Goal: Entertainment & Leisure: Consume media (video, audio)

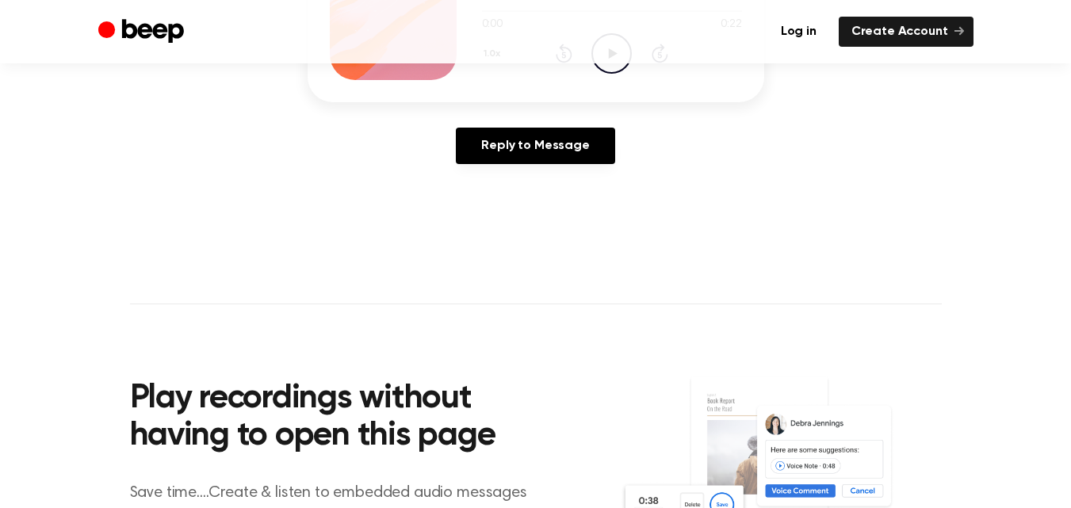
scroll to position [79, 0]
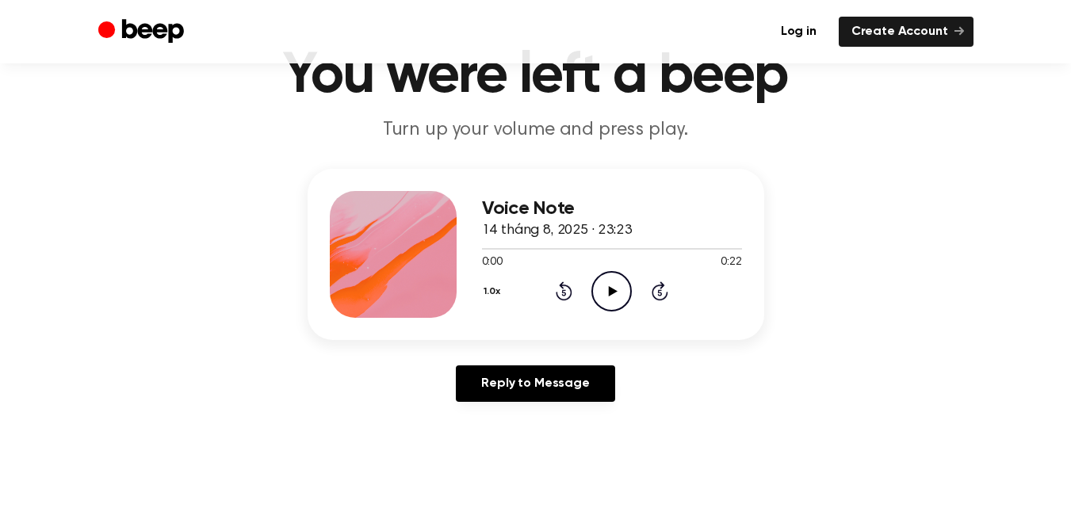
click at [604, 282] on icon "Play Audio" at bounding box center [611, 291] width 40 height 40
click at [872, 318] on div "Voice Note 14 tháng 8, 2025 · 23:23 0:03 0:22 Your browser does not support the…" at bounding box center [535, 292] width 1033 height 246
click at [601, 290] on icon "Play Audio" at bounding box center [611, 291] width 40 height 40
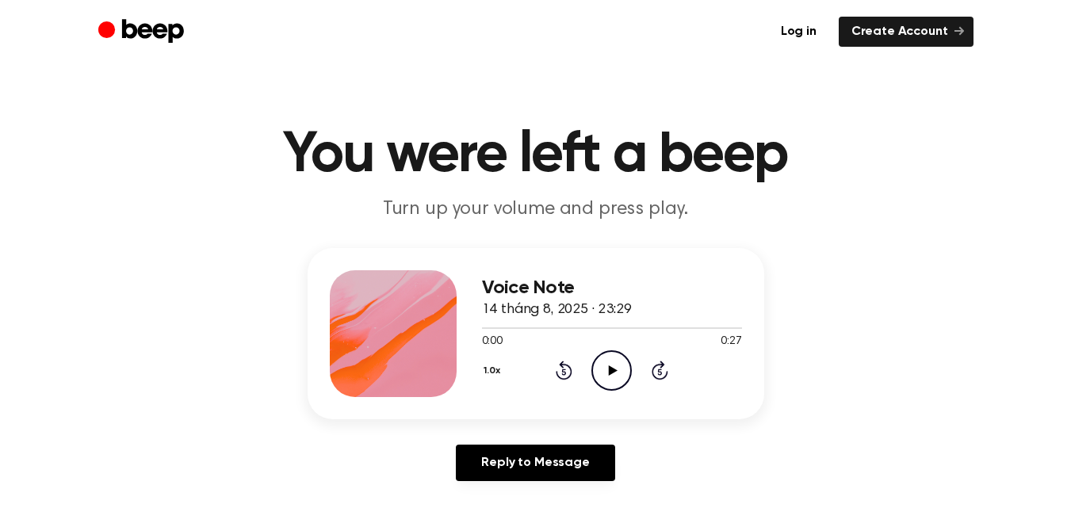
click at [614, 356] on icon "Play Audio" at bounding box center [611, 370] width 40 height 40
click at [1005, 349] on div "Voice Note 14 tháng 8, 2025 · 23:29 0:06 0:27 Your browser does not support the…" at bounding box center [535, 371] width 1033 height 246
click at [601, 369] on icon "Play Audio" at bounding box center [611, 370] width 40 height 40
click at [613, 363] on icon "Play Audio" at bounding box center [611, 370] width 40 height 40
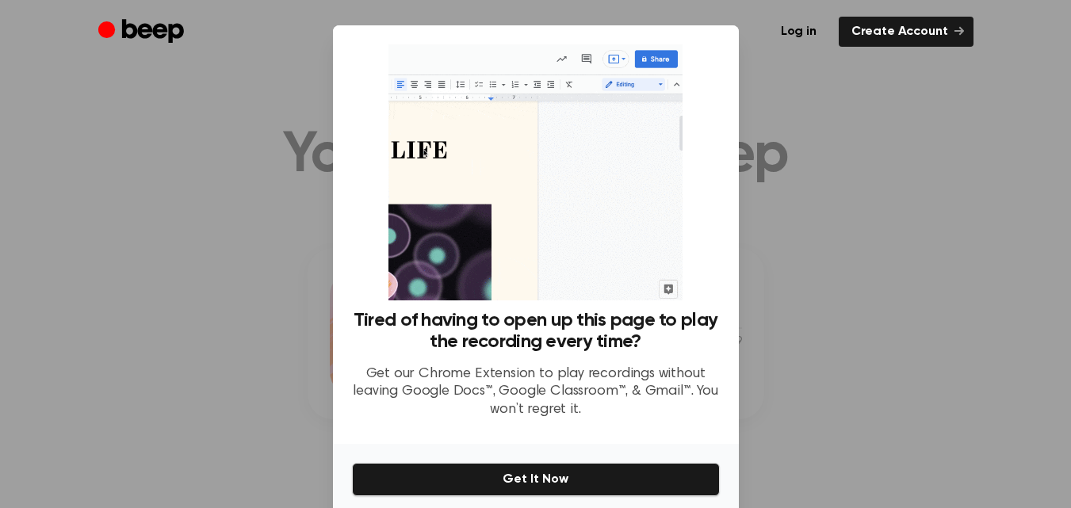
scroll to position [64, 0]
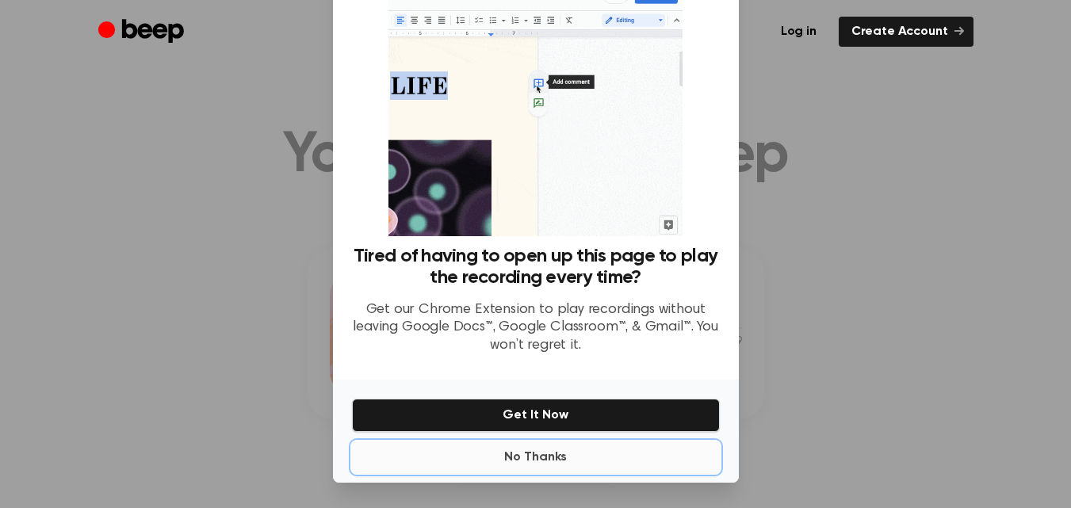
click at [558, 461] on button "No Thanks" at bounding box center [536, 458] width 368 height 32
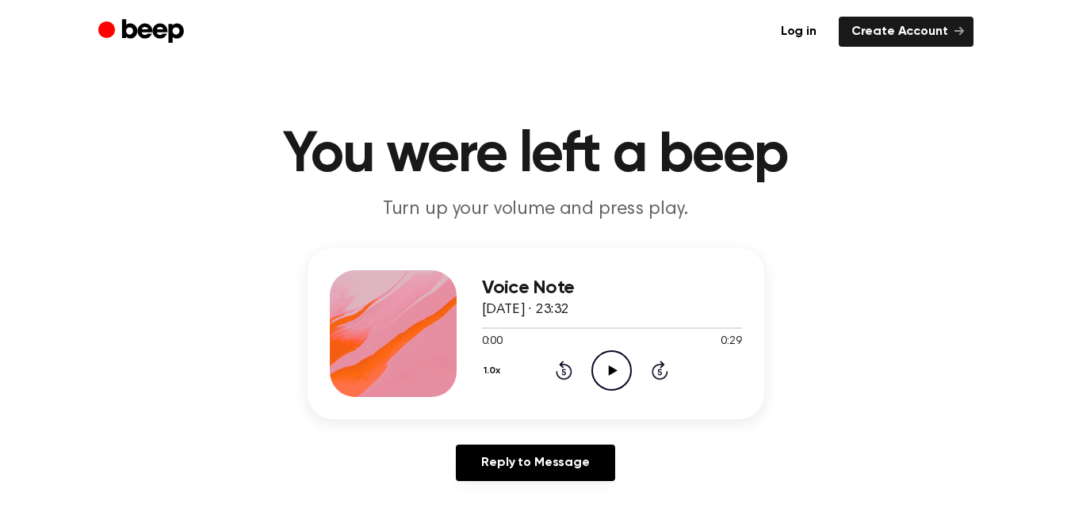
click at [612, 367] on icon at bounding box center [613, 370] width 9 height 10
click at [611, 367] on icon at bounding box center [613, 370] width 9 height 10
click at [611, 367] on icon "Pause Audio" at bounding box center [611, 370] width 40 height 40
click at [606, 365] on icon "Play Audio" at bounding box center [611, 370] width 40 height 40
click at [615, 366] on icon "Play Audio" at bounding box center [611, 370] width 40 height 40
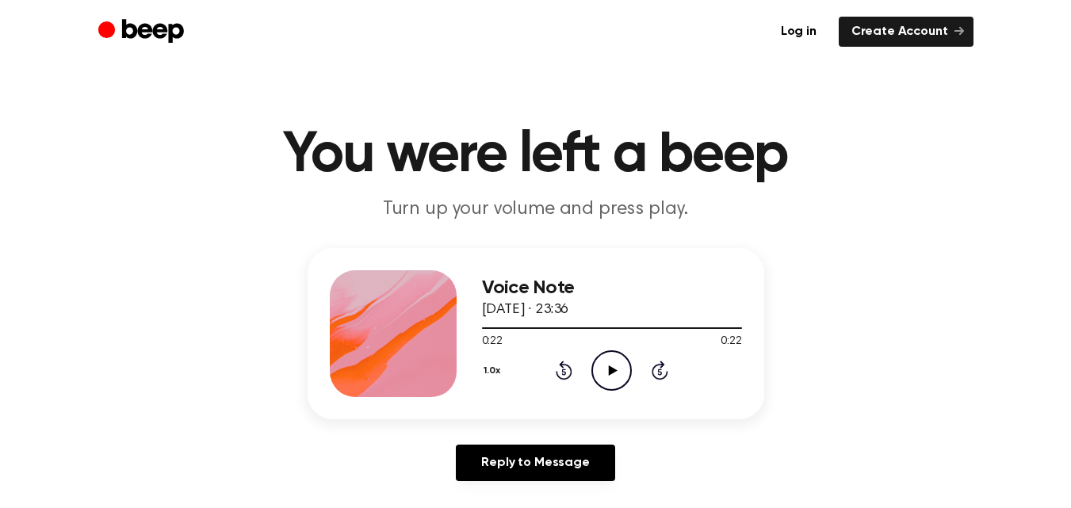
click at [612, 382] on icon "Play Audio" at bounding box center [611, 370] width 40 height 40
click at [612, 382] on icon "Pause Audio" at bounding box center [611, 370] width 40 height 40
click at [624, 384] on icon "Play Audio" at bounding box center [611, 370] width 40 height 40
drag, startPoint x: 612, startPoint y: 360, endPoint x: 613, endPoint y: 341, distance: 19.0
click at [612, 360] on icon "Pause Audio" at bounding box center [611, 370] width 40 height 40
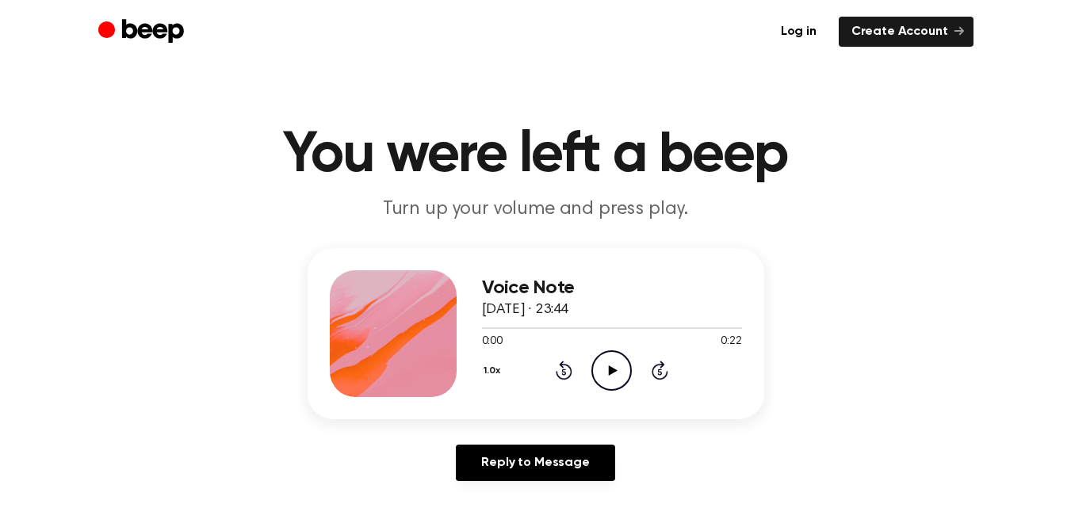
click at [611, 365] on icon "Play Audio" at bounding box center [611, 370] width 40 height 40
click at [620, 367] on icon "Play Audio" at bounding box center [611, 370] width 40 height 40
click at [610, 370] on icon at bounding box center [613, 370] width 9 height 10
click at [618, 360] on icon "Play Audio" at bounding box center [611, 370] width 40 height 40
click at [613, 372] on icon at bounding box center [613, 370] width 9 height 10
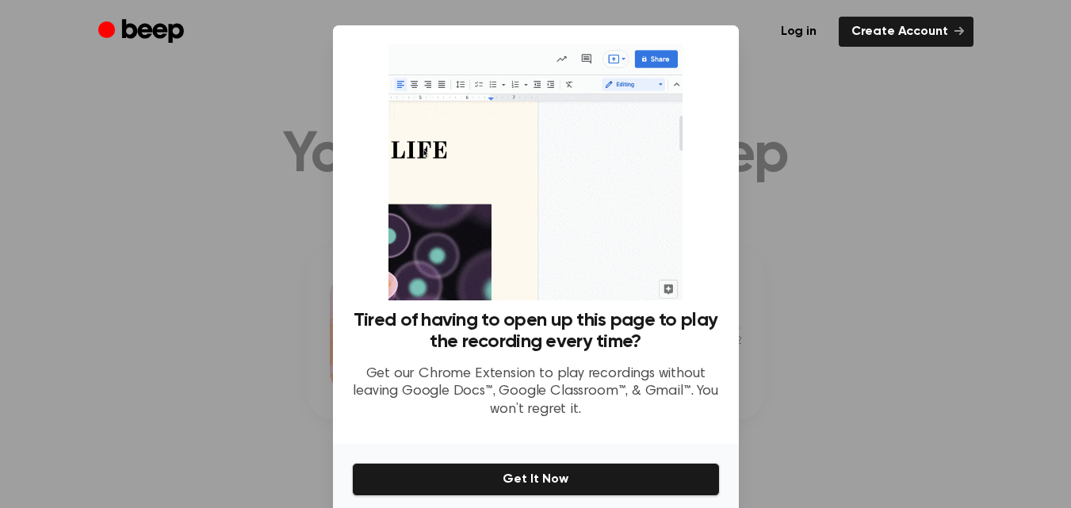
scroll to position [64, 0]
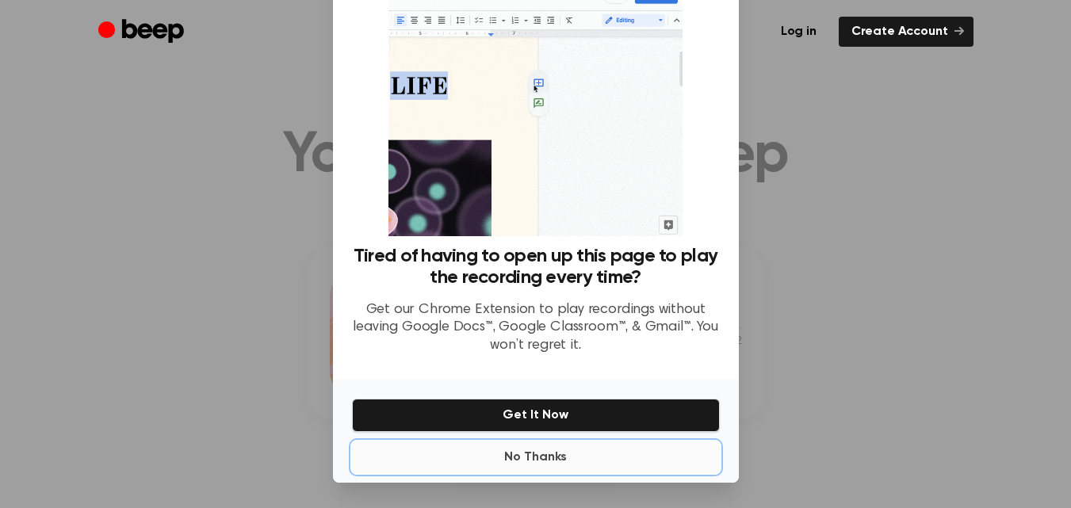
click at [556, 462] on button "No Thanks" at bounding box center [536, 458] width 368 height 32
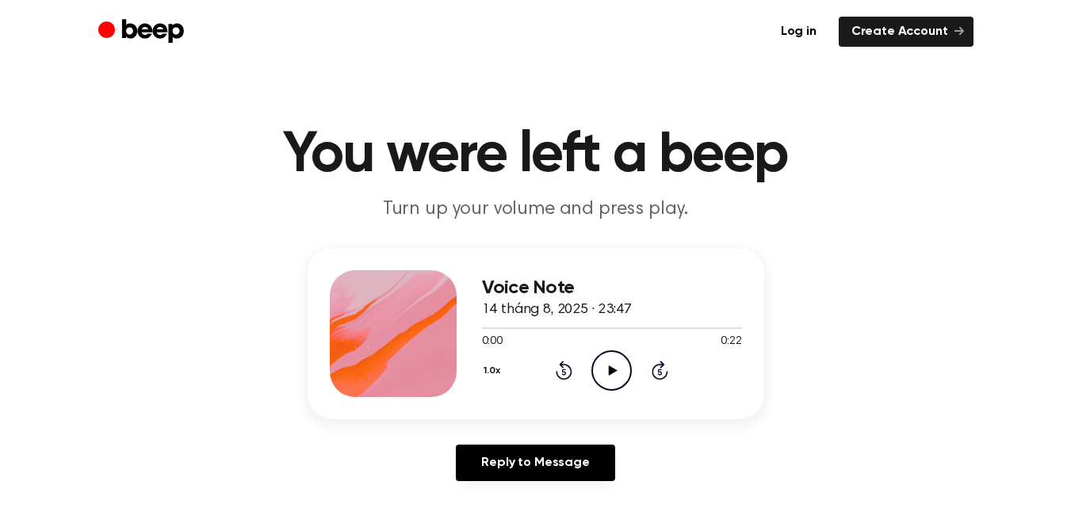
click at [615, 365] on icon "Play Audio" at bounding box center [611, 370] width 40 height 40
click at [601, 384] on icon "Play Audio" at bounding box center [611, 370] width 40 height 40
click at [614, 370] on icon at bounding box center [613, 370] width 9 height 10
click at [610, 366] on icon at bounding box center [613, 370] width 9 height 10
click at [618, 365] on icon "Pause Audio" at bounding box center [611, 370] width 40 height 40
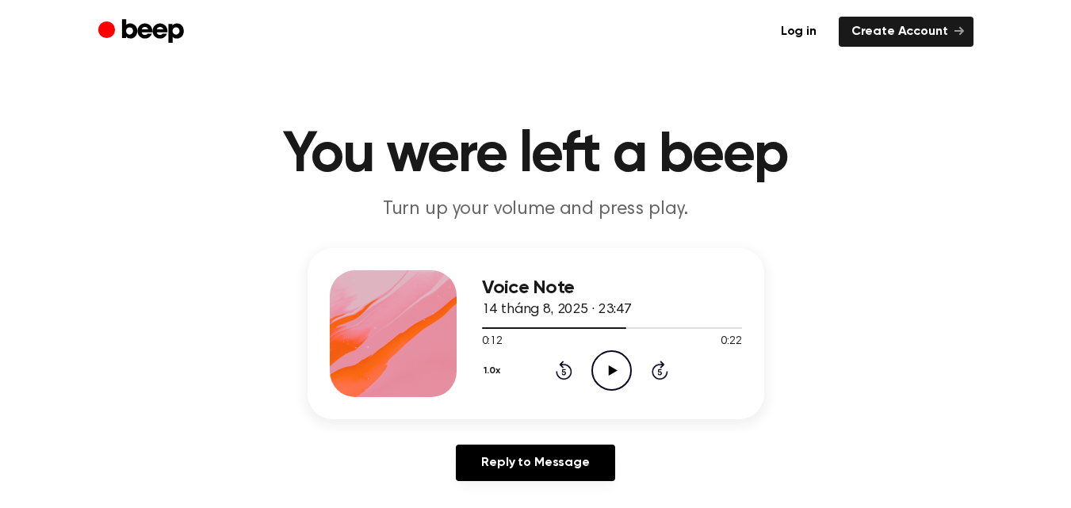
click at [608, 366] on icon "Play Audio" at bounding box center [611, 370] width 40 height 40
drag, startPoint x: 598, startPoint y: 322, endPoint x: 447, endPoint y: 325, distance: 151.4
click at [447, 325] on div "Voice Note 14 tháng 8, 2025 · 23:47 0:12 0:22 Your browser does not support the…" at bounding box center [536, 333] width 457 height 171
drag, startPoint x: 524, startPoint y: 327, endPoint x: 474, endPoint y: 339, distance: 51.3
click at [474, 339] on div "Voice Note 14 tháng 8, 2025 · 23:47 0:13 0:22 Your browser does not support the…" at bounding box center [536, 333] width 457 height 171
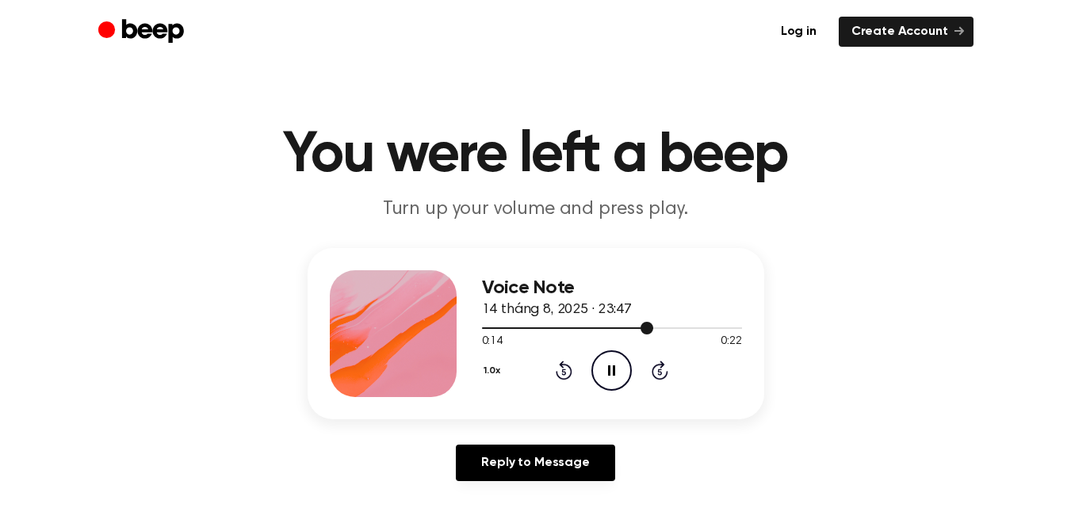
click at [487, 329] on div at bounding box center [612, 327] width 260 height 13
click at [618, 365] on icon "Play Audio" at bounding box center [611, 370] width 40 height 40
drag, startPoint x: 540, startPoint y: 330, endPoint x: 515, endPoint y: 330, distance: 24.6
click at [514, 330] on div at bounding box center [612, 327] width 260 height 13
click at [519, 330] on div at bounding box center [612, 327] width 260 height 13
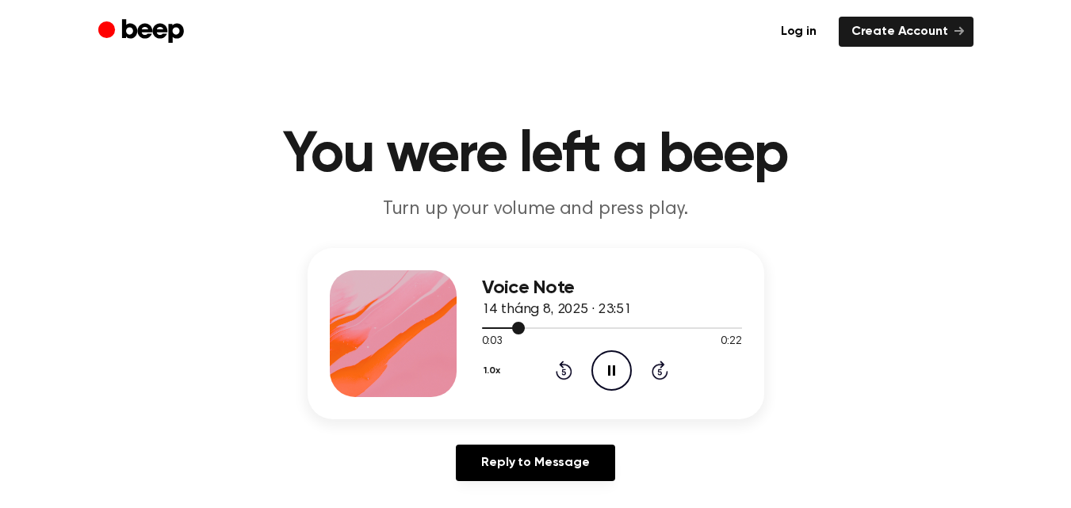
click at [505, 327] on div at bounding box center [504, 328] width 44 height 2
drag, startPoint x: 494, startPoint y: 327, endPoint x: 474, endPoint y: 329, distance: 20.0
click at [474, 329] on div "Voice Note 14 tháng 8, 2025 · 23:51 0:02 0:22 Your browser does not support the…" at bounding box center [536, 333] width 457 height 171
click at [491, 329] on div at bounding box center [612, 327] width 260 height 13
click at [616, 369] on icon at bounding box center [613, 370] width 9 height 10
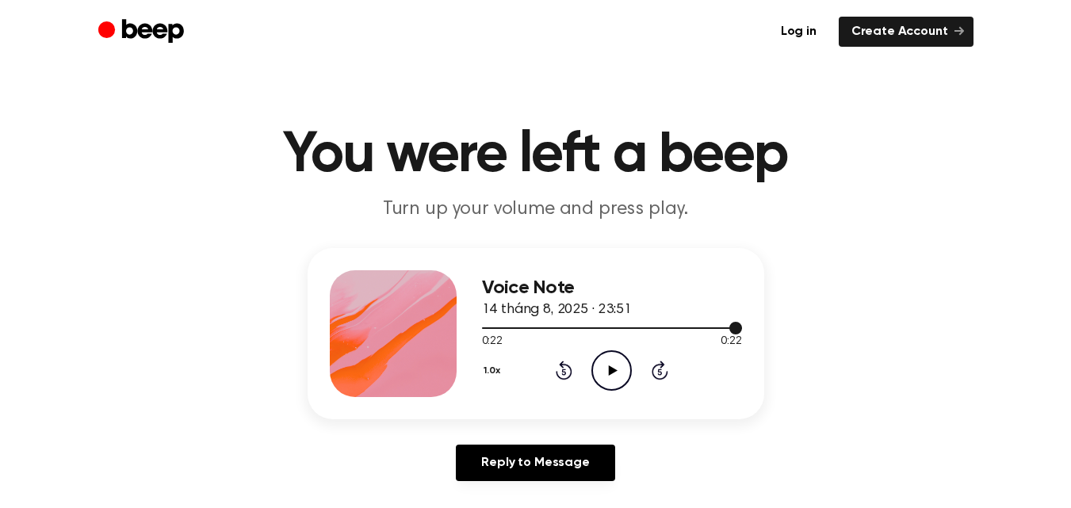
click at [679, 323] on div at bounding box center [612, 327] width 260 height 13
click at [643, 331] on div at bounding box center [612, 327] width 260 height 13
click at [606, 361] on icon "Play Audio" at bounding box center [611, 370] width 40 height 40
